Goal: Information Seeking & Learning: Learn about a topic

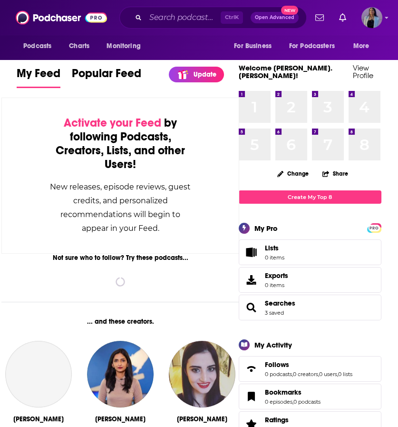
click at [168, 32] on div "Podcasts Charts Monitoring Ctrl K Open Advanced New For Business For Podcasters…" at bounding box center [199, 17] width 398 height 35
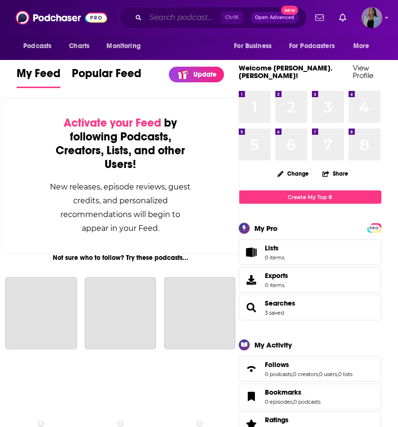
click at [186, 17] on input "Search podcasts, credits, & more..." at bounding box center [183, 17] width 75 height 15
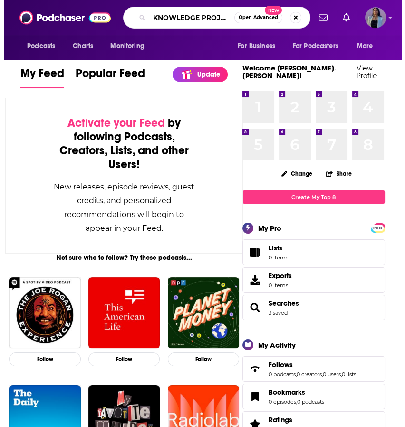
scroll to position [0, 4]
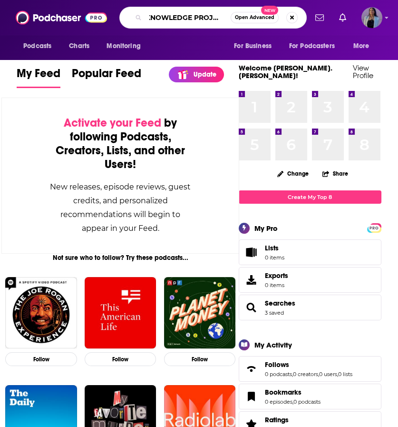
type input "KNOWLEDGE PROJECT"
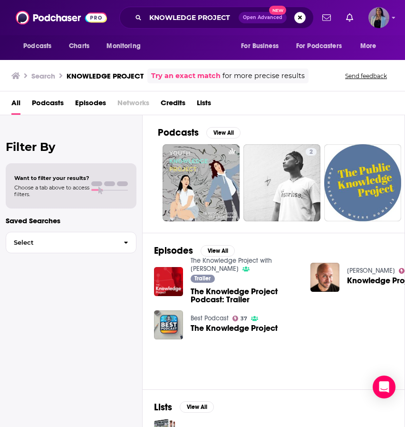
click at [234, 261] on link "The Knowledge Project with [PERSON_NAME]" at bounding box center [231, 264] width 81 height 16
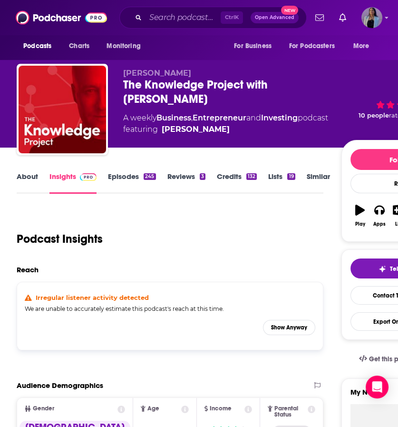
scroll to position [214, 0]
